Goal: Transaction & Acquisition: Purchase product/service

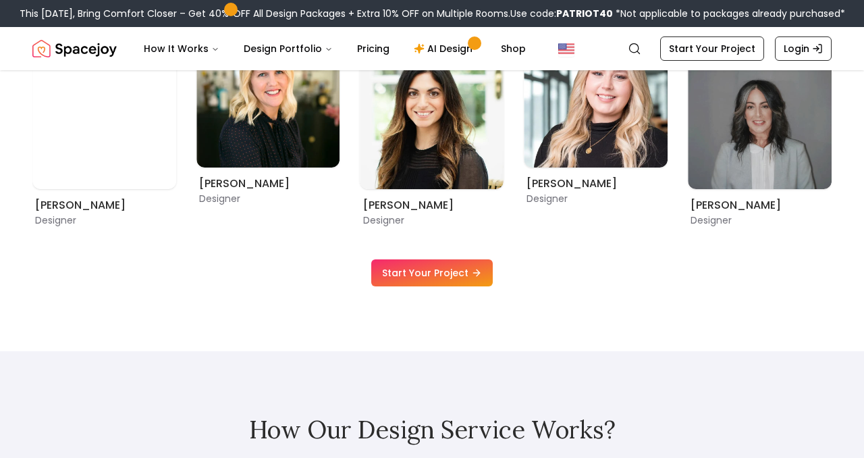
scroll to position [675, 0]
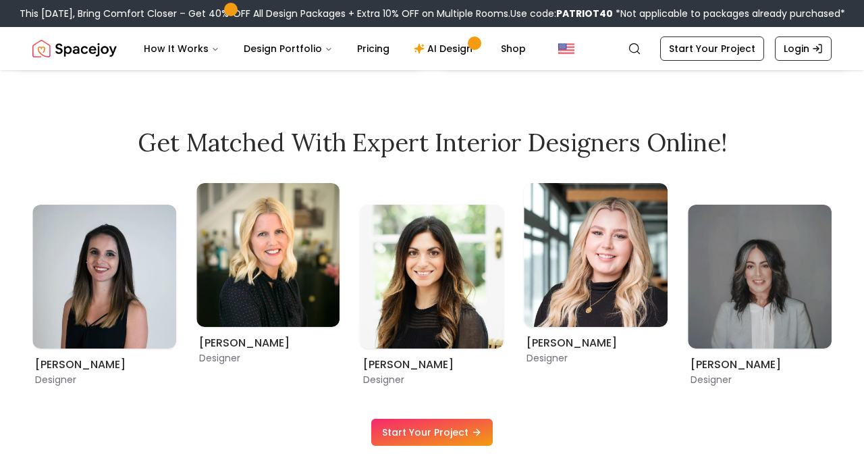
click at [417, 432] on link "Start Your Project" at bounding box center [432, 432] width 122 height 27
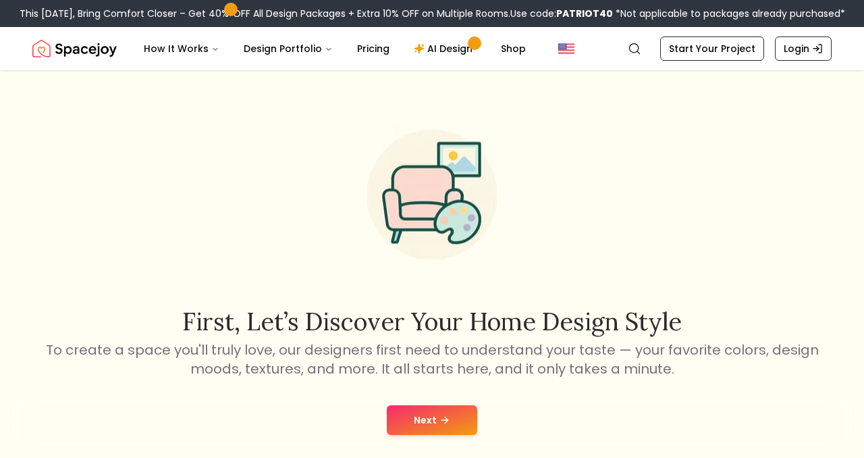
click at [438, 413] on button "Next" at bounding box center [432, 420] width 90 height 30
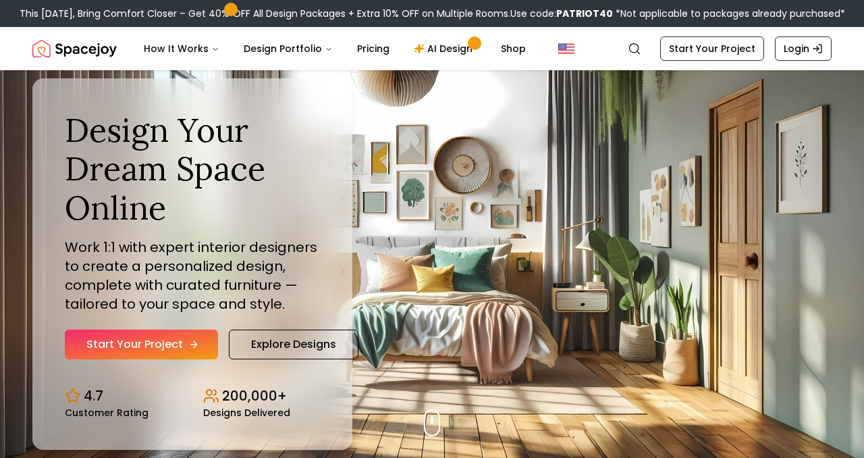
click at [182, 348] on link "Start Your Project" at bounding box center [141, 345] width 153 height 30
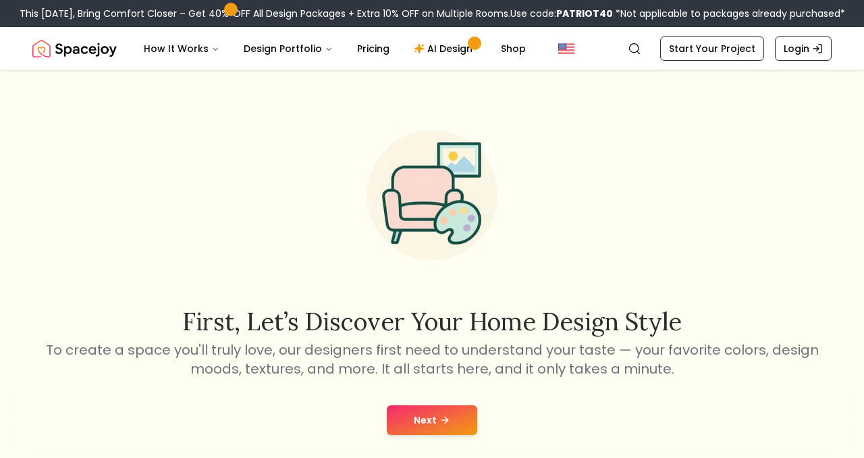
click at [434, 417] on button "Next" at bounding box center [432, 420] width 90 height 30
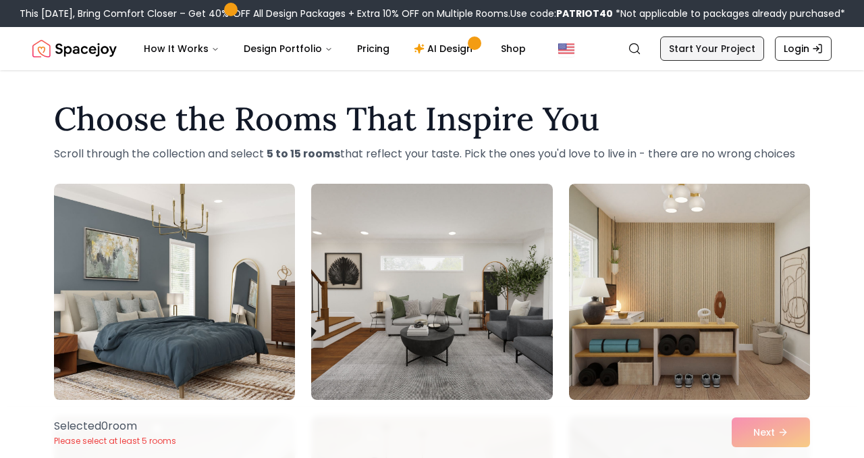
click at [712, 52] on link "Start Your Project" at bounding box center [712, 48] width 104 height 24
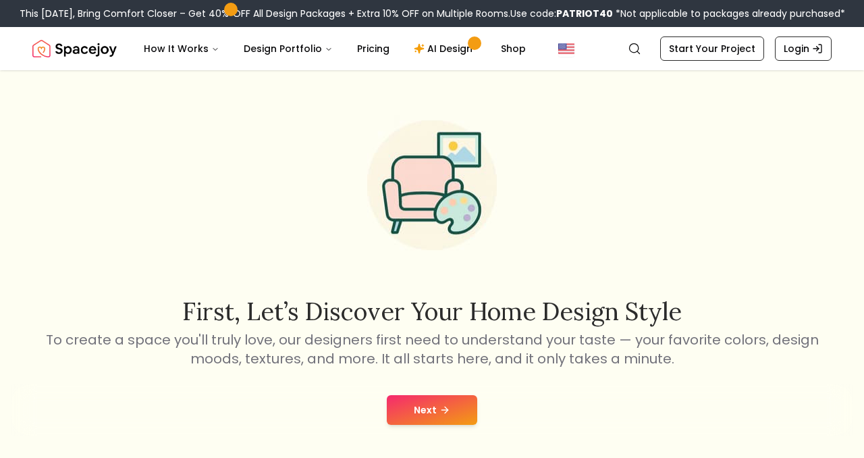
click at [442, 409] on icon at bounding box center [445, 410] width 11 height 11
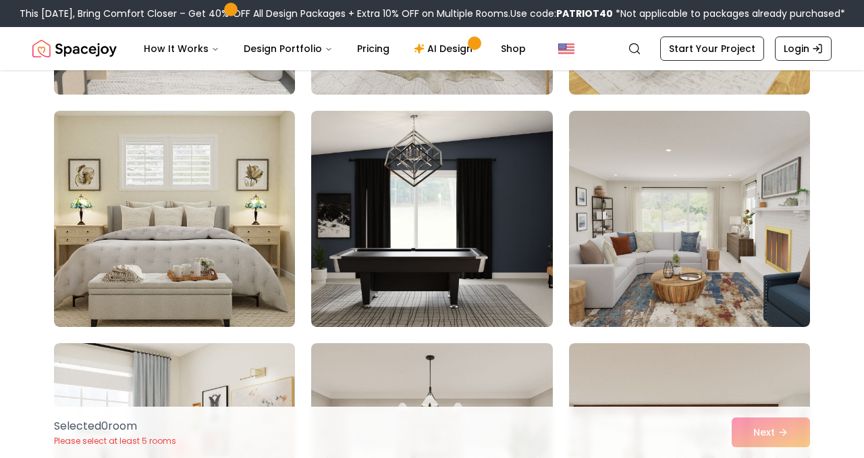
scroll to position [778, 0]
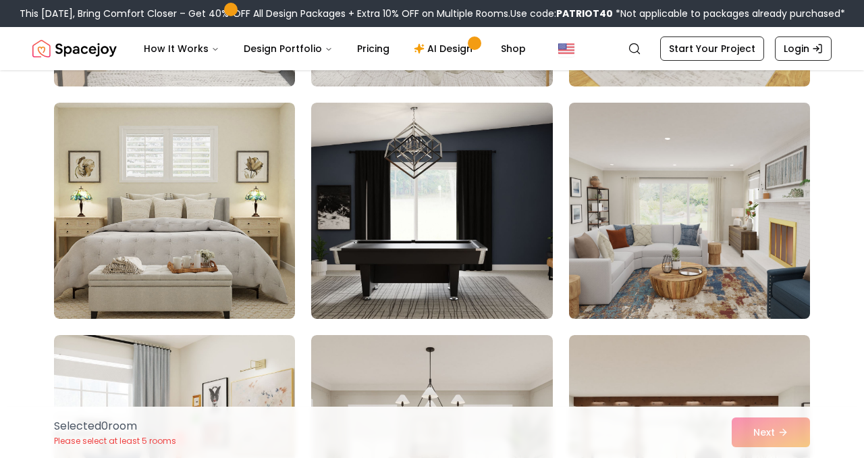
click at [696, 230] on img at bounding box center [689, 210] width 253 height 227
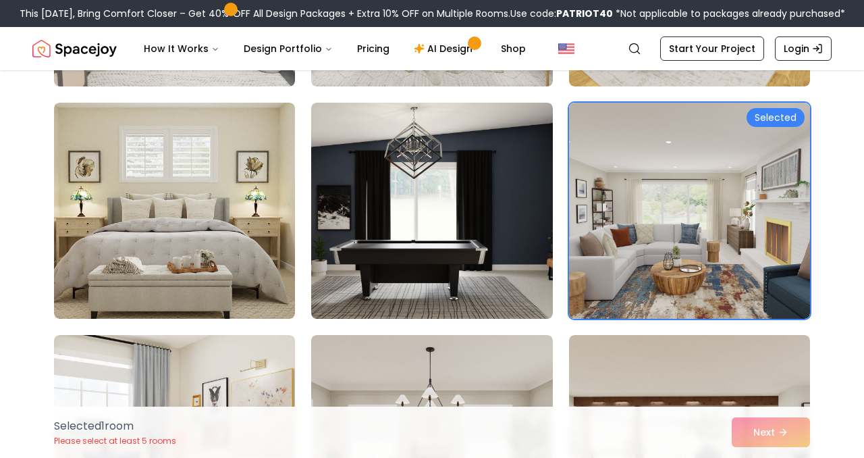
click at [762, 426] on div "Selected 1 room Please select at least 5 rooms Next" at bounding box center [432, 432] width 778 height 51
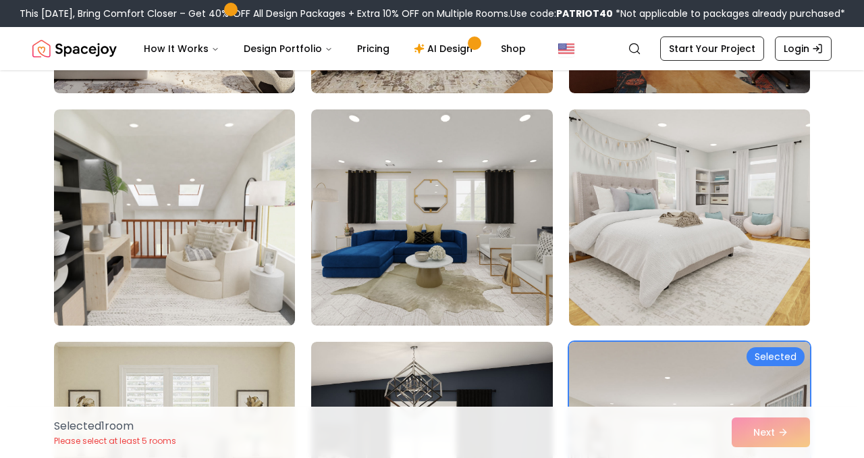
scroll to position [528, 0]
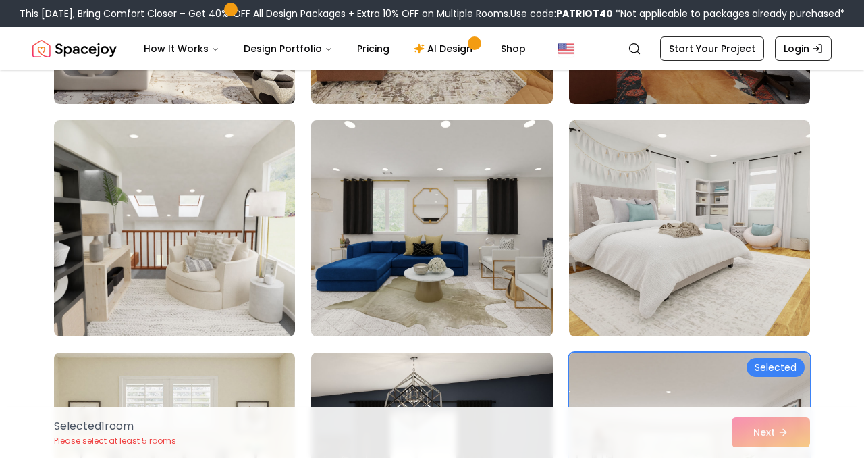
click at [479, 238] on img at bounding box center [431, 228] width 253 height 227
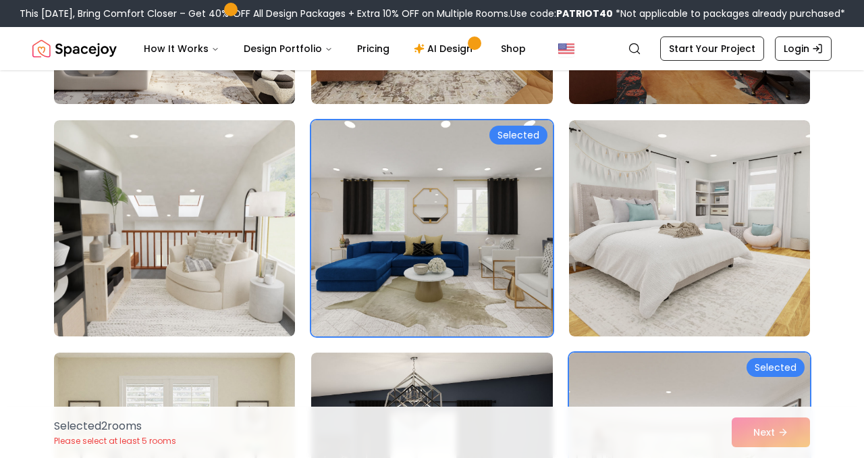
click at [492, 218] on img at bounding box center [431, 228] width 253 height 227
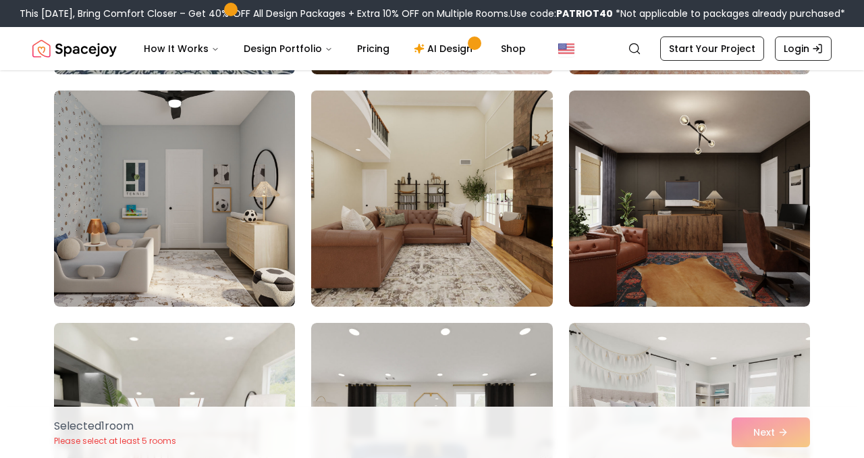
click at [467, 188] on img at bounding box center [431, 198] width 253 height 227
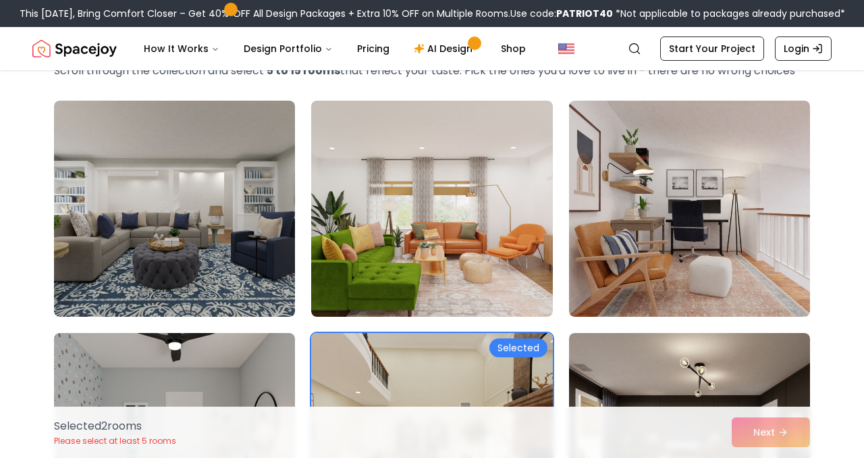
click at [467, 188] on img at bounding box center [431, 209] width 241 height 216
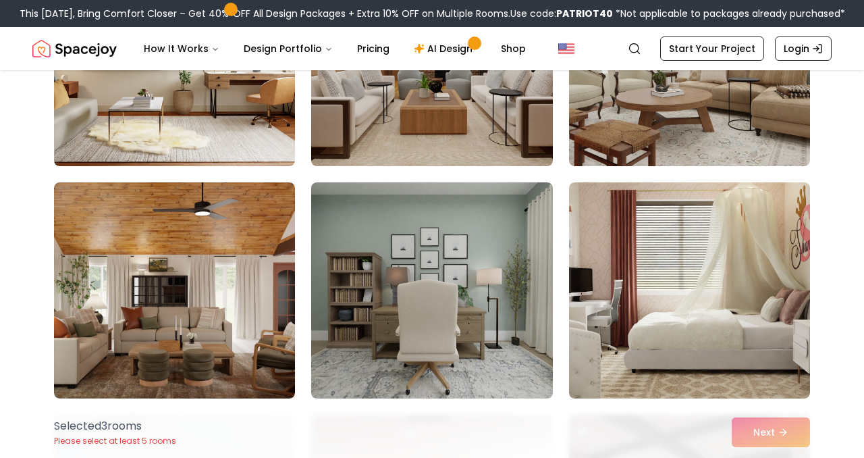
scroll to position [1434, 0]
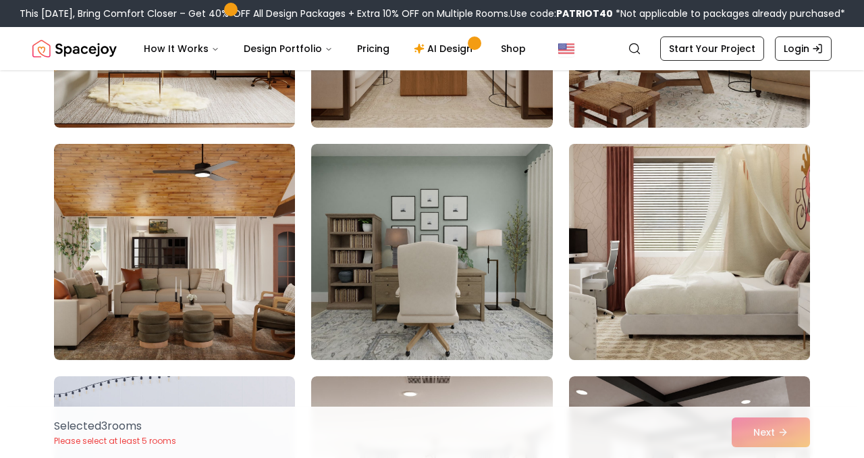
click at [613, 275] on img at bounding box center [689, 251] width 253 height 227
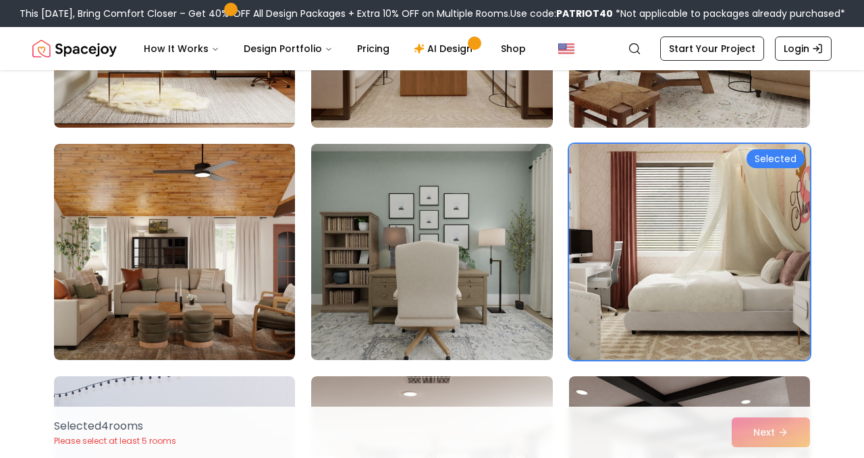
click at [461, 275] on img at bounding box center [431, 251] width 253 height 227
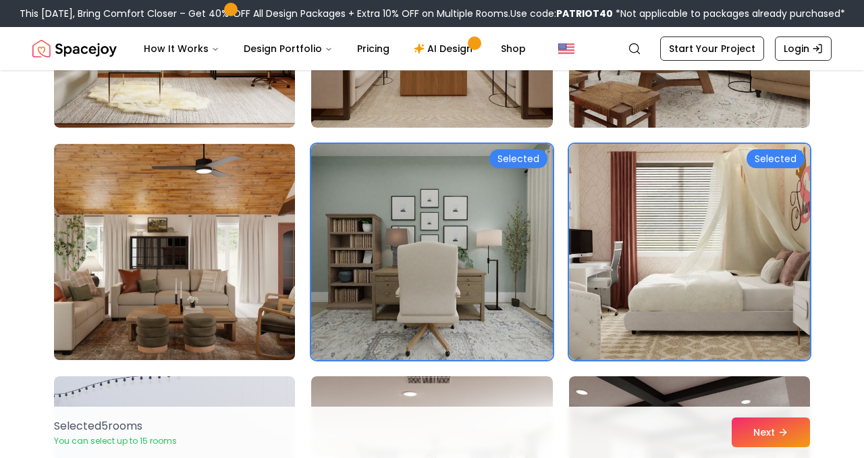
click at [275, 286] on img at bounding box center [174, 251] width 253 height 227
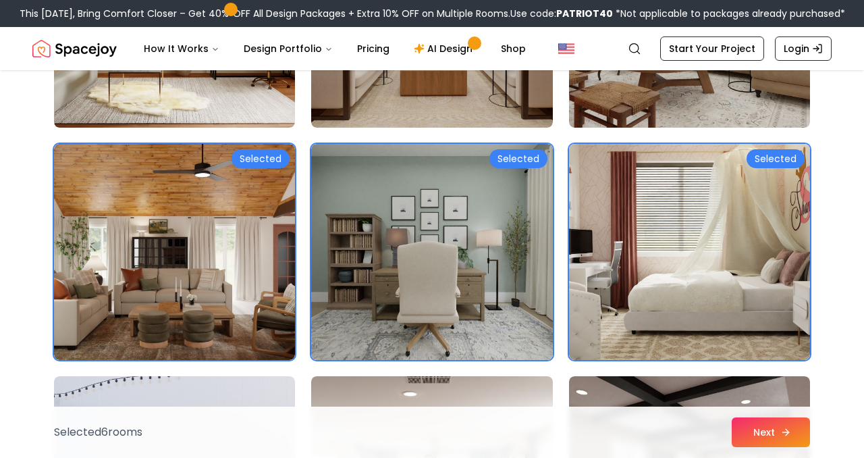
click at [801, 432] on button "Next" at bounding box center [771, 432] width 78 height 30
